Goal: Task Accomplishment & Management: Manage account settings

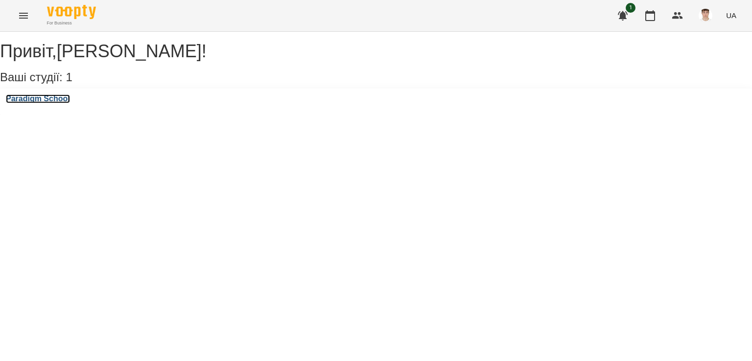
click at [70, 103] on h3 "Paradigm School" at bounding box center [38, 99] width 64 height 9
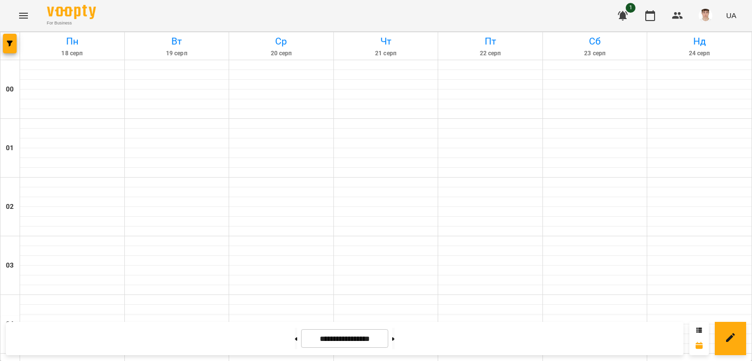
scroll to position [762, 0]
click at [395, 340] on button at bounding box center [393, 339] width 2 height 22
click at [295, 334] on button at bounding box center [296, 339] width 2 height 22
type input "**********"
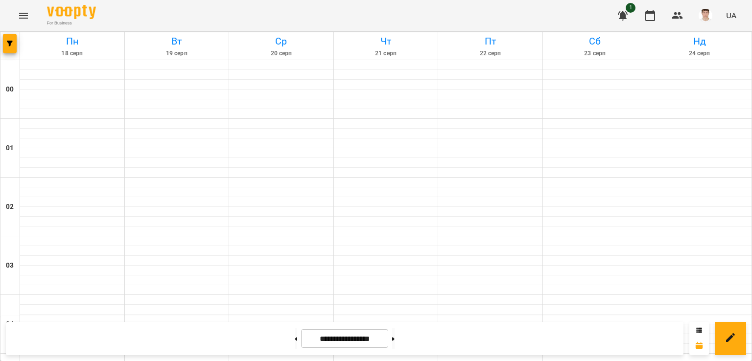
scroll to position [1006, 0]
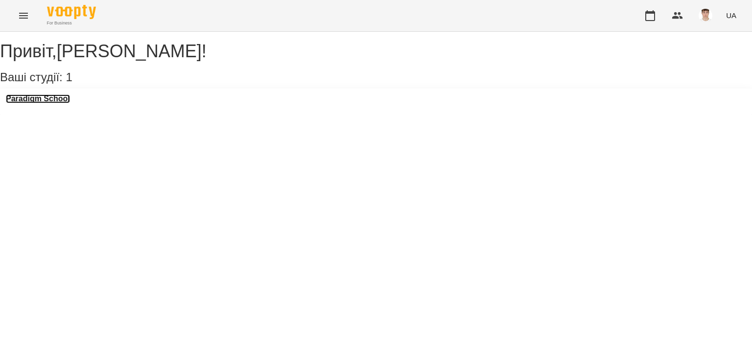
click at [70, 103] on h3 "Paradigm School" at bounding box center [38, 99] width 64 height 9
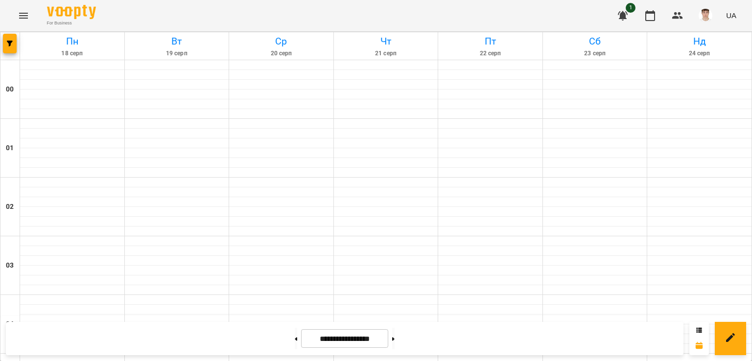
scroll to position [713, 0]
click at [295, 339] on icon at bounding box center [296, 338] width 2 height 3
click at [395, 338] on button at bounding box center [393, 339] width 2 height 22
click at [395, 340] on button at bounding box center [393, 339] width 2 height 22
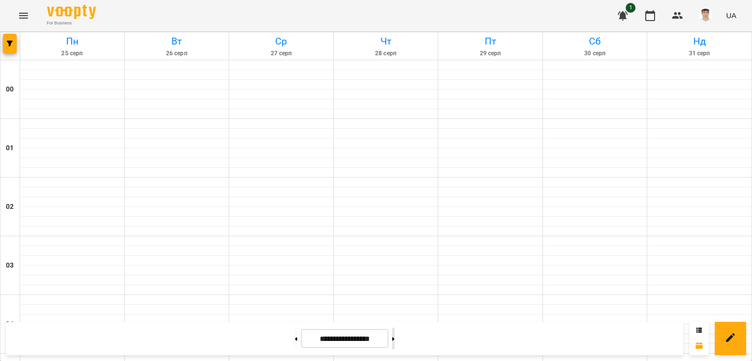
click at [395, 335] on button at bounding box center [393, 339] width 2 height 22
click at [295, 338] on button at bounding box center [296, 339] width 2 height 22
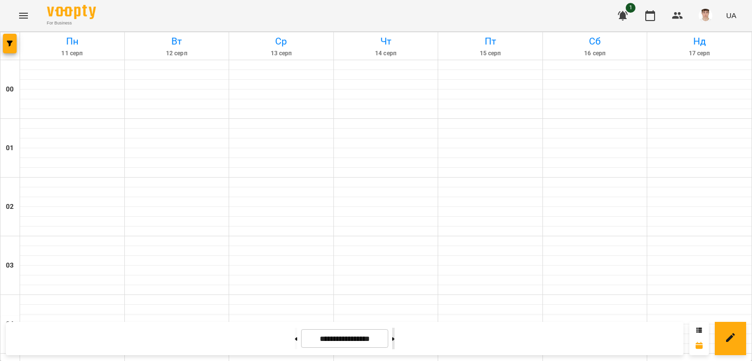
click at [395, 344] on button at bounding box center [393, 339] width 2 height 22
click at [395, 343] on button at bounding box center [393, 339] width 2 height 22
click at [295, 339] on button at bounding box center [296, 339] width 2 height 22
type input "**********"
